Goal: Task Accomplishment & Management: Complete application form

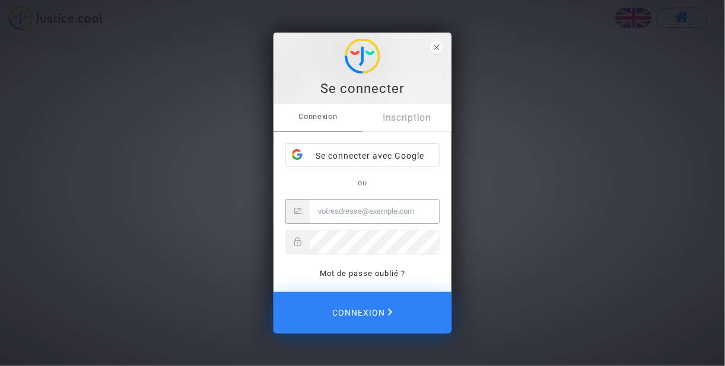
click at [381, 215] on input "Email" at bounding box center [373, 212] width 129 height 24
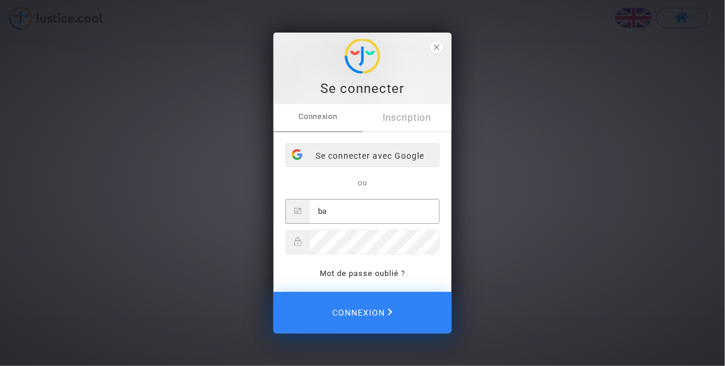
type input "ba"
click at [408, 155] on div "Se connecter avec Google" at bounding box center [362, 156] width 153 height 24
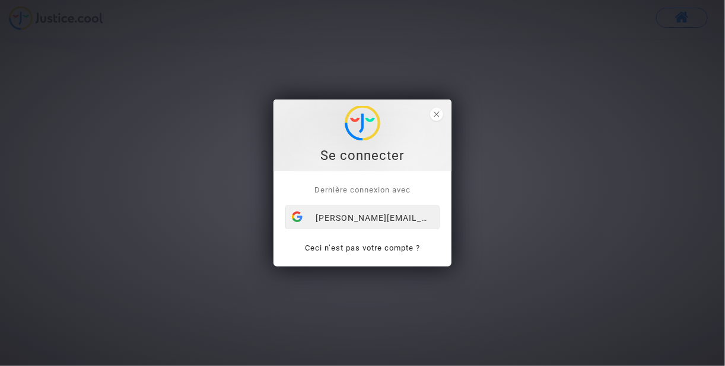
click at [375, 218] on div "[PERSON_NAME][EMAIL_ADDRESS][DOMAIN_NAME]" at bounding box center [362, 218] width 153 height 24
click at [383, 218] on div "[PERSON_NAME][EMAIL_ADDRESS][DOMAIN_NAME]" at bounding box center [362, 218] width 153 height 24
click at [316, 246] on link "Ceci n’est pas votre compte ?" at bounding box center [362, 248] width 115 height 9
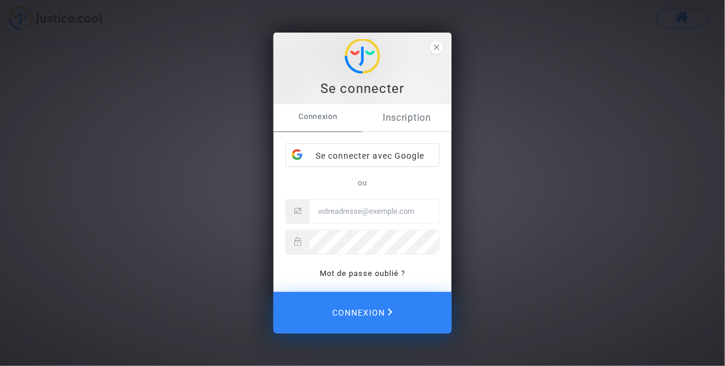
click at [410, 119] on link "Inscription" at bounding box center [406, 117] width 89 height 27
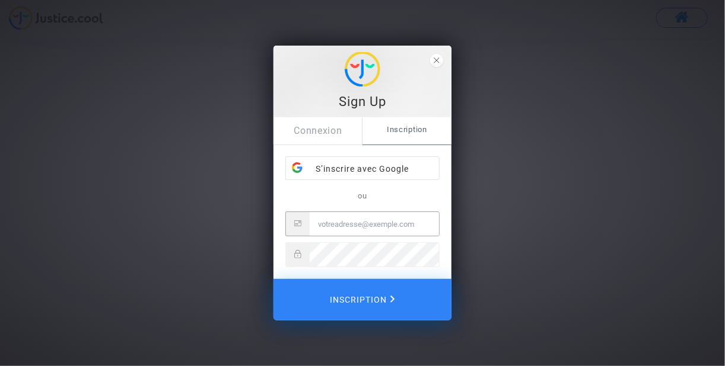
click at [358, 222] on input "Email" at bounding box center [373, 224] width 129 height 24
click at [405, 159] on div "S’inscrire avec Google" at bounding box center [362, 169] width 153 height 24
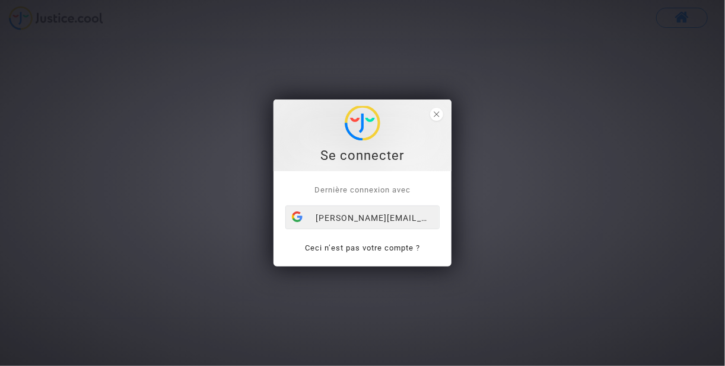
click at [357, 214] on div "[PERSON_NAME][EMAIL_ADDRESS][DOMAIN_NAME]" at bounding box center [362, 218] width 153 height 24
click at [369, 218] on div "[PERSON_NAME][EMAIL_ADDRESS][DOMAIN_NAME]" at bounding box center [362, 218] width 153 height 24
click at [435, 116] on polygon "close" at bounding box center [435, 113] width 5 height 5
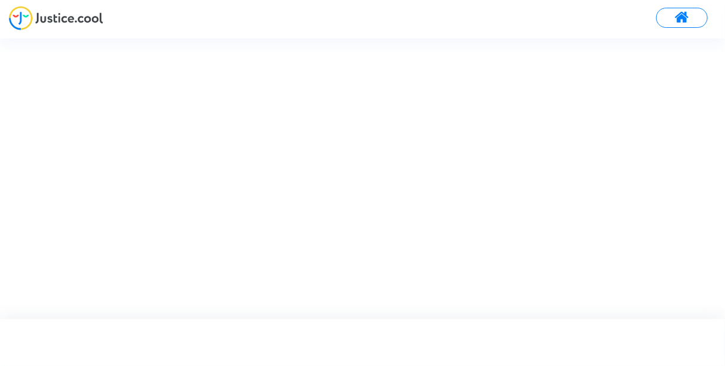
click at [79, 20] on img at bounding box center [56, 18] width 94 height 24
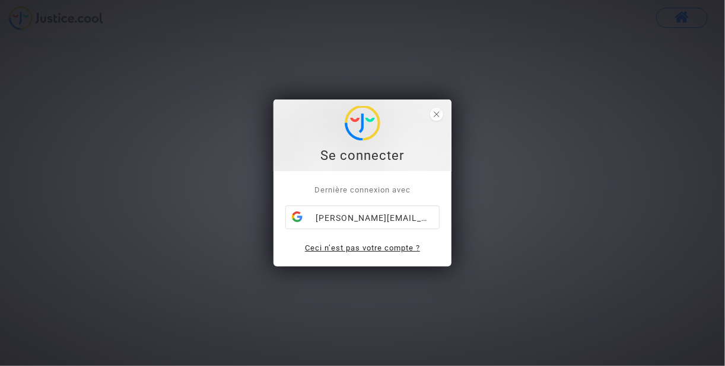
click at [375, 245] on link "Ceci n’est pas votre compte ?" at bounding box center [362, 248] width 115 height 9
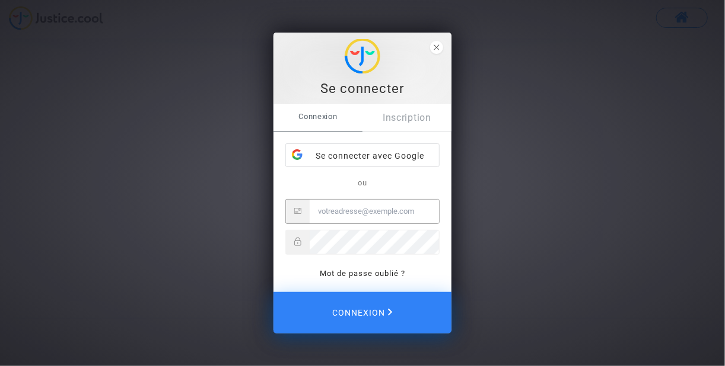
click at [313, 114] on span "Connexion" at bounding box center [317, 116] width 89 height 25
click at [419, 125] on link "Inscription" at bounding box center [406, 117] width 89 height 27
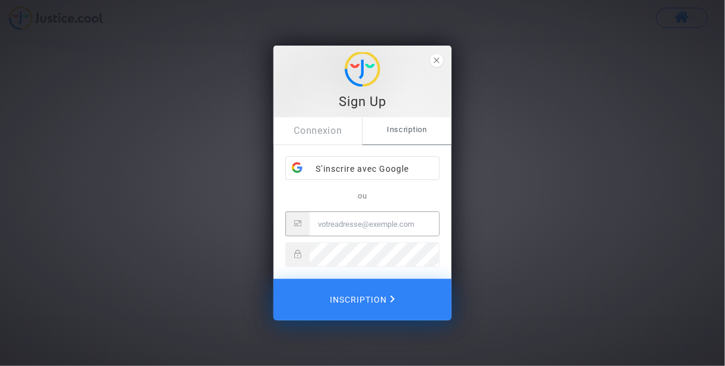
click at [367, 229] on input "Email" at bounding box center [373, 224] width 129 height 24
click at [367, 229] on input "b" at bounding box center [373, 224] width 129 height 24
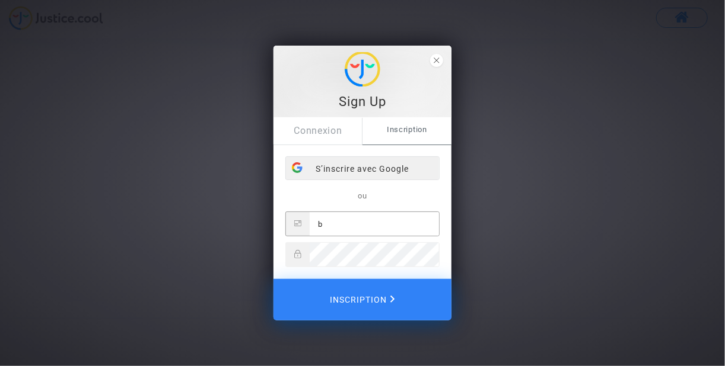
type input "b"
click at [340, 167] on div "S’inscrire avec Google" at bounding box center [362, 169] width 153 height 24
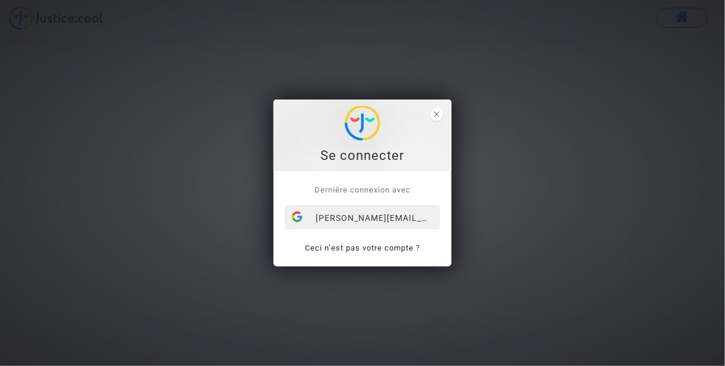
click at [368, 212] on div "[PERSON_NAME][EMAIL_ADDRESS][DOMAIN_NAME]" at bounding box center [362, 218] width 153 height 24
click at [392, 213] on div "[PERSON_NAME][EMAIL_ADDRESS][DOMAIN_NAME]" at bounding box center [362, 218] width 153 height 24
click at [370, 247] on link "Ceci n’est pas votre compte ?" at bounding box center [362, 248] width 115 height 9
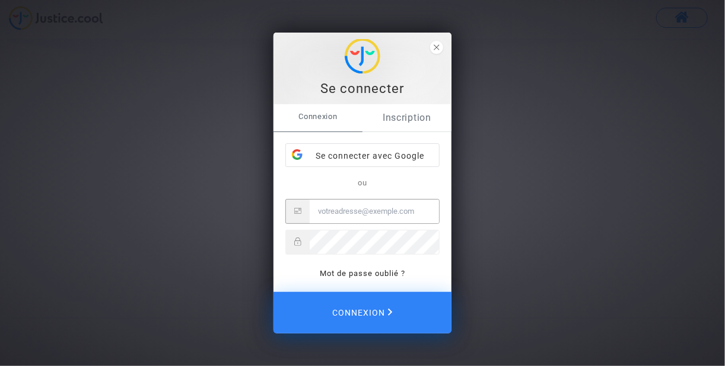
click at [411, 123] on link "Inscription" at bounding box center [406, 117] width 89 height 27
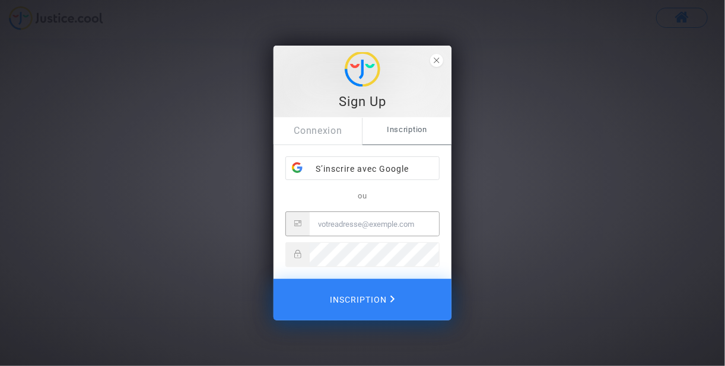
click at [349, 227] on input "Email" at bounding box center [373, 224] width 129 height 24
type input "[PERSON_NAME][EMAIL_ADDRESS][DOMAIN_NAME]"
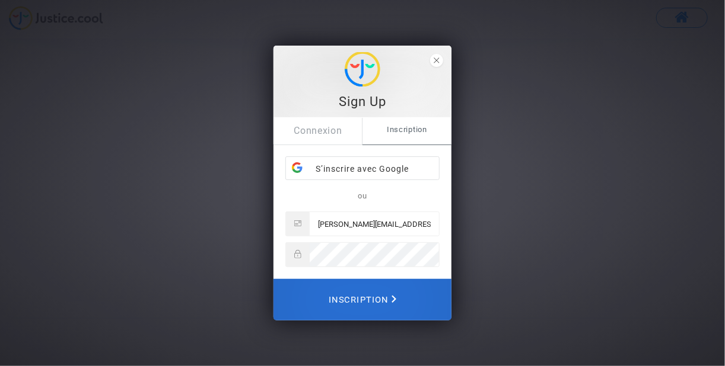
click at [334, 301] on span "Inscription" at bounding box center [362, 300] width 68 height 26
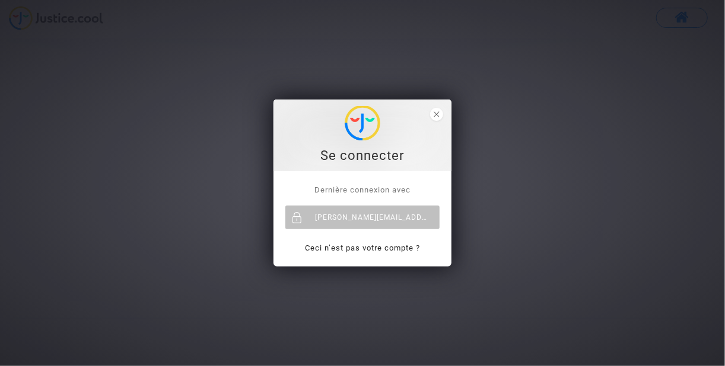
click at [391, 225] on div "[PERSON_NAME][EMAIL_ADDRESS][DOMAIN_NAME]" at bounding box center [362, 218] width 154 height 24
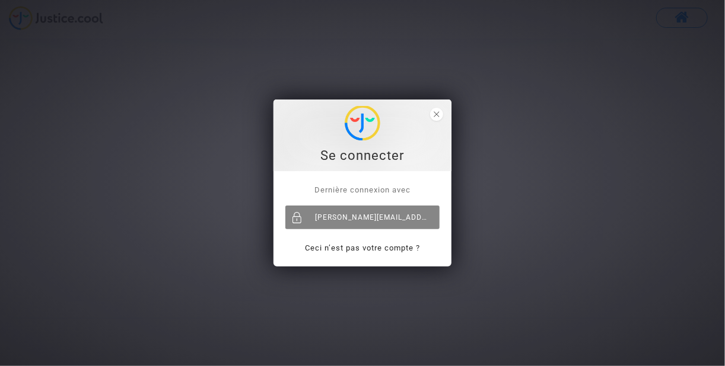
click at [405, 217] on div "[EMAIL_ADDRESS][DOMAIN_NAME]" at bounding box center [362, 218] width 154 height 24
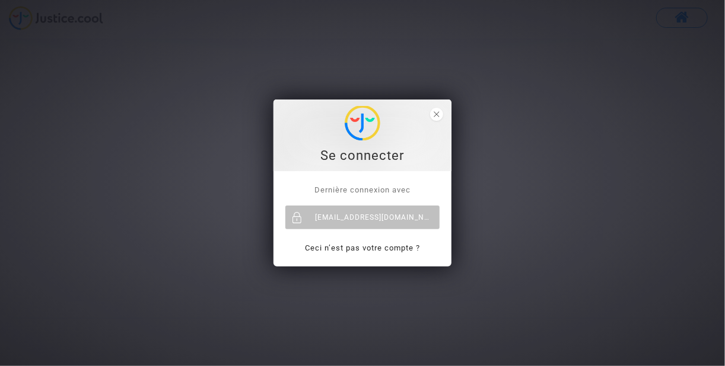
click at [388, 190] on span "Dernière connexion avec" at bounding box center [362, 190] width 96 height 9
click at [432, 113] on span "close" at bounding box center [436, 114] width 13 height 13
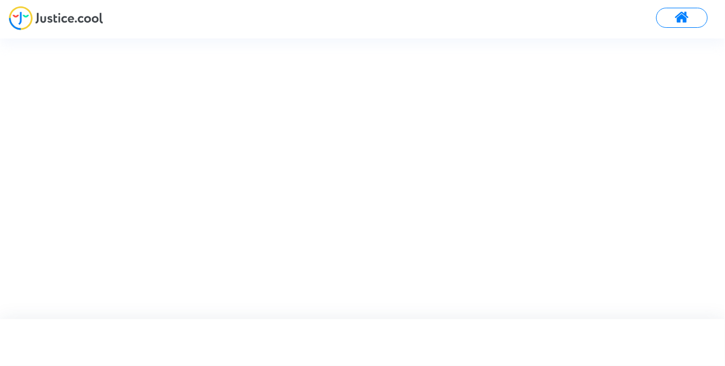
click at [682, 18] on span at bounding box center [681, 17] width 15 height 15
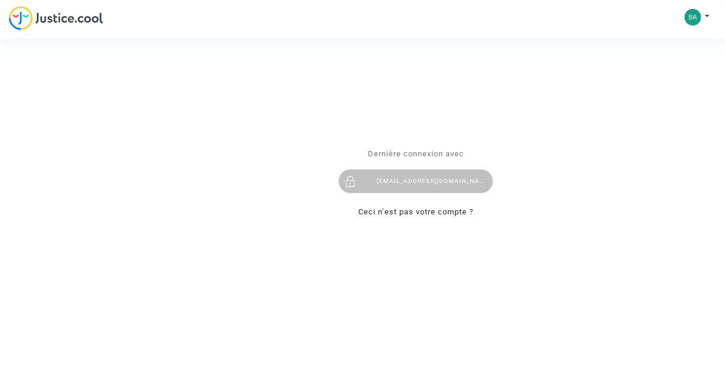
click at [706, 18] on div "Se connecter Dernière connexion avec [EMAIL_ADDRESS][DOMAIN_NAME] Ceci n’est pa…" at bounding box center [362, 183] width 725 height 366
click at [706, 14] on div "Se connecter Dernière connexion avec [EMAIL_ADDRESS][DOMAIN_NAME] Ceci n’est pa…" at bounding box center [362, 183] width 725 height 366
click at [698, 23] on div "Se connecter Dernière connexion avec [EMAIL_ADDRESS][DOMAIN_NAME] Ceci n’est pa…" at bounding box center [362, 183] width 725 height 366
drag, startPoint x: 697, startPoint y: 14, endPoint x: 536, endPoint y: 85, distance: 176.0
click at [695, 14] on div "Se connecter Dernière connexion avec [EMAIL_ADDRESS][DOMAIN_NAME] Ceci n’est pa…" at bounding box center [362, 183] width 725 height 366
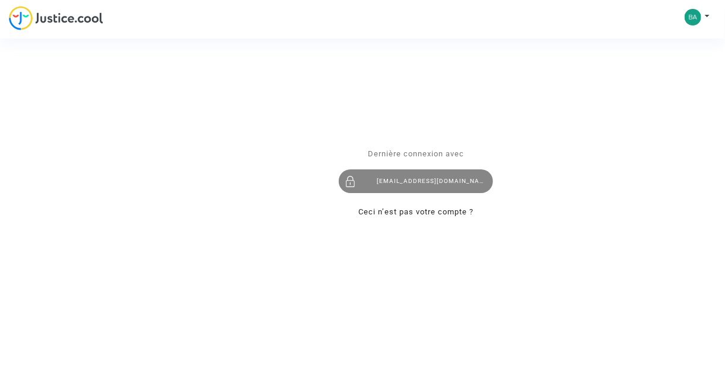
click at [454, 184] on div "[EMAIL_ADDRESS][DOMAIN_NAME]" at bounding box center [416, 182] width 154 height 24
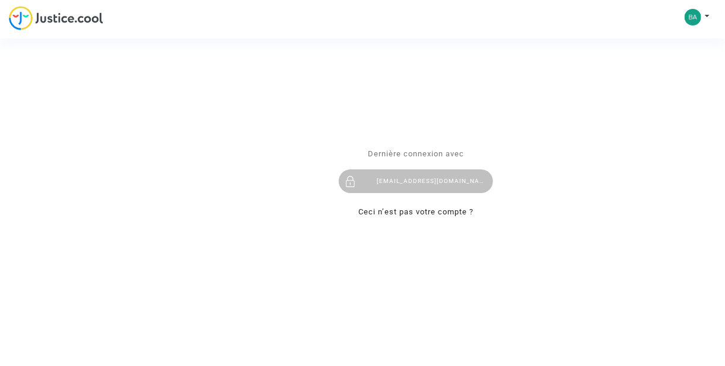
click at [703, 16] on div "Se connecter Dernière connexion avec [EMAIL_ADDRESS][DOMAIN_NAME] Ceci n’est pa…" at bounding box center [362, 183] width 725 height 366
click at [81, 25] on div "Se connecter Dernière connexion avec [EMAIL_ADDRESS][DOMAIN_NAME] Ceci n’est pa…" at bounding box center [362, 183] width 725 height 366
click at [79, 23] on div "Se connecter Dernière connexion avec baptista.adaoz@gmail.com Ceci n’est pas vo…" at bounding box center [362, 183] width 725 height 366
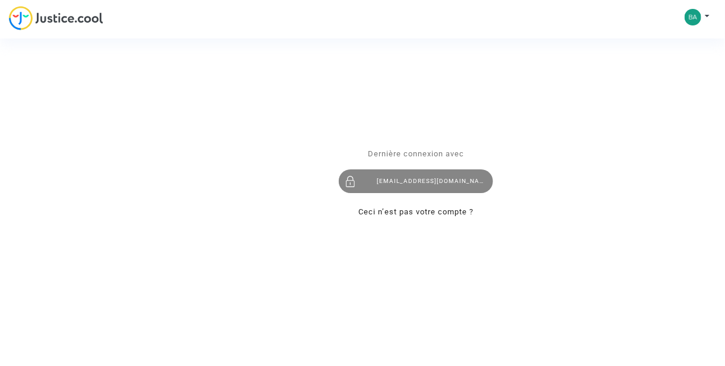
click at [385, 178] on div "[PERSON_NAME][EMAIL_ADDRESS][DOMAIN_NAME]" at bounding box center [416, 182] width 154 height 24
click at [386, 178] on div "[PERSON_NAME][EMAIL_ADDRESS][DOMAIN_NAME]" at bounding box center [416, 182] width 154 height 24
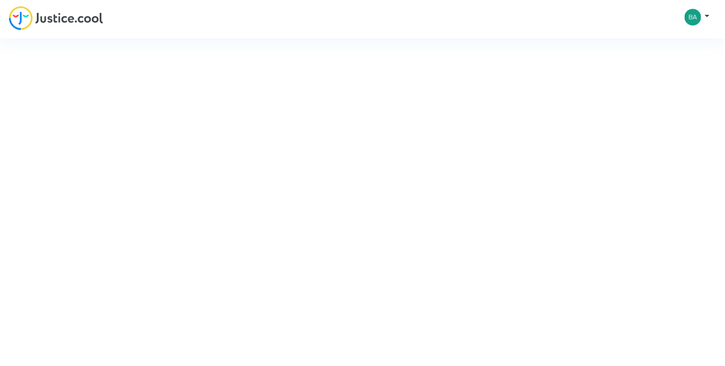
click at [691, 20] on div "Se connecter Dernière connexion avec [EMAIL_ADDRESS][DOMAIN_NAME] Ceci n’est pa…" at bounding box center [362, 183] width 725 height 366
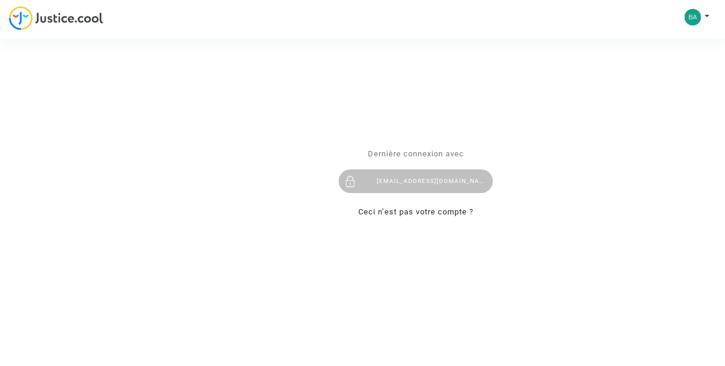
click at [692, 20] on div "Se connecter Dernière connexion avec [EMAIL_ADDRESS][DOMAIN_NAME] Ceci n’est pa…" at bounding box center [362, 183] width 725 height 366
